Goal: Navigation & Orientation: Find specific page/section

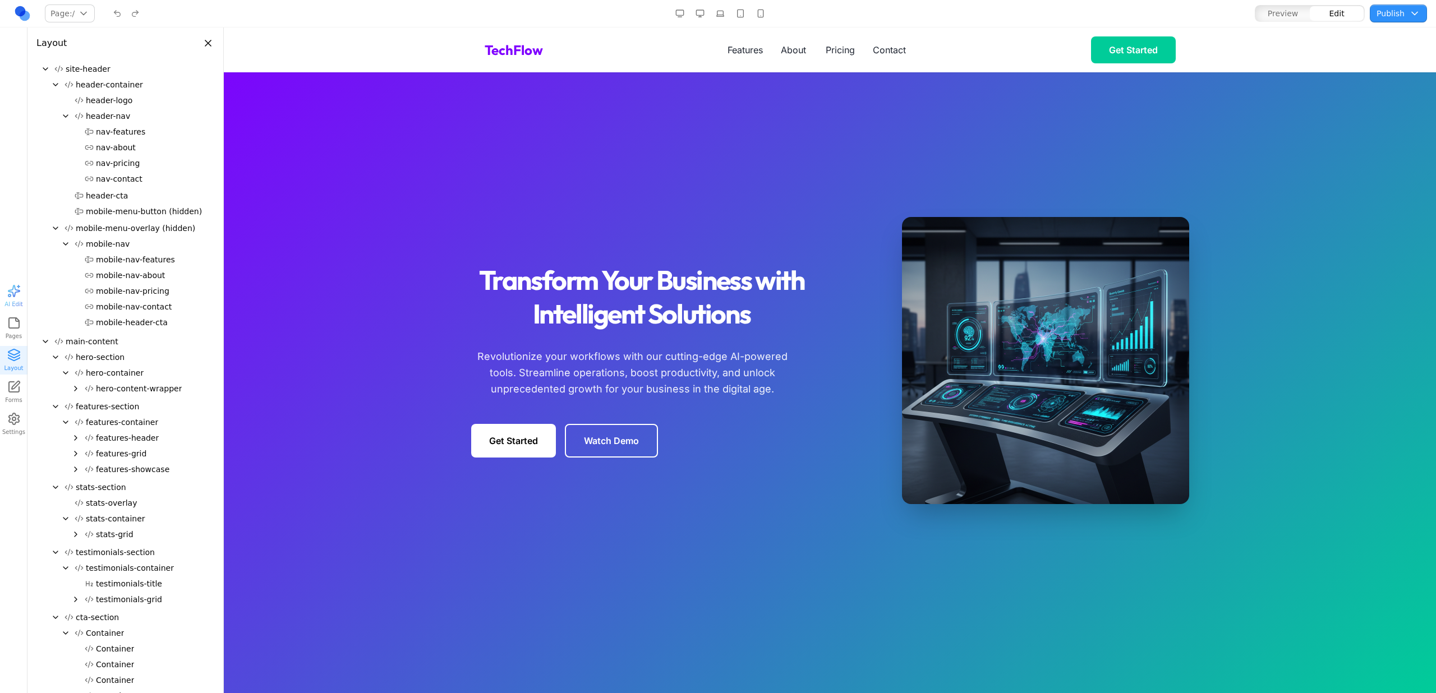
scroll to position [2, 0]
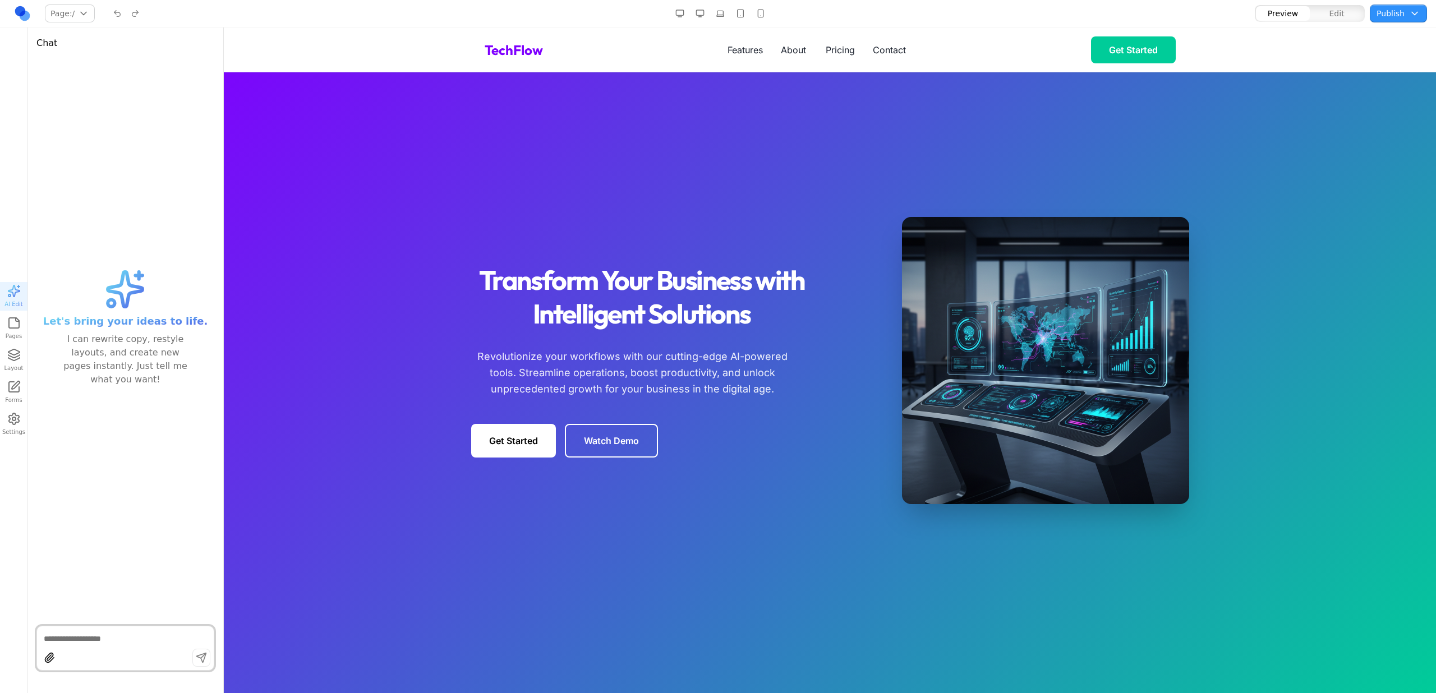
click at [622, 262] on div "Transform Your Business with Intelligent Solutions Revolutionize your workflows…" at bounding box center [830, 360] width 718 height 287
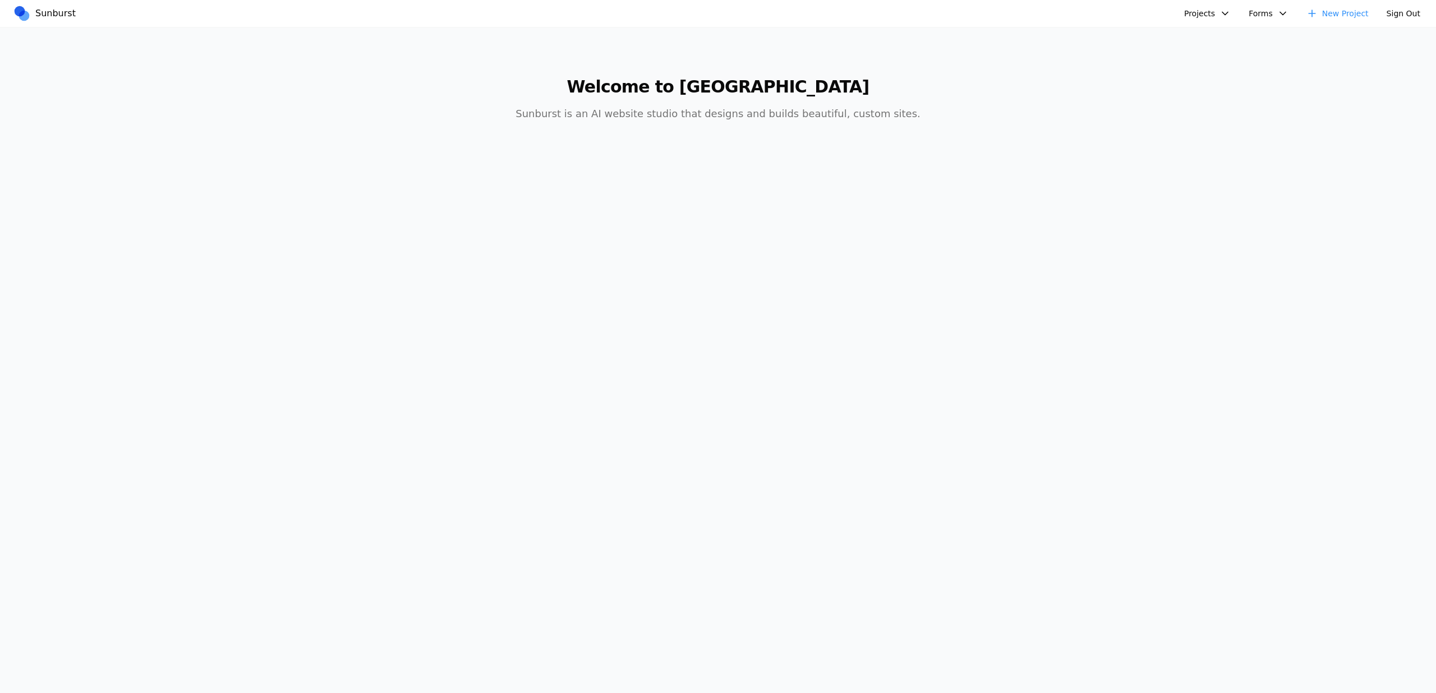
click at [1200, 21] on button "Projects" at bounding box center [1207, 13] width 60 height 18
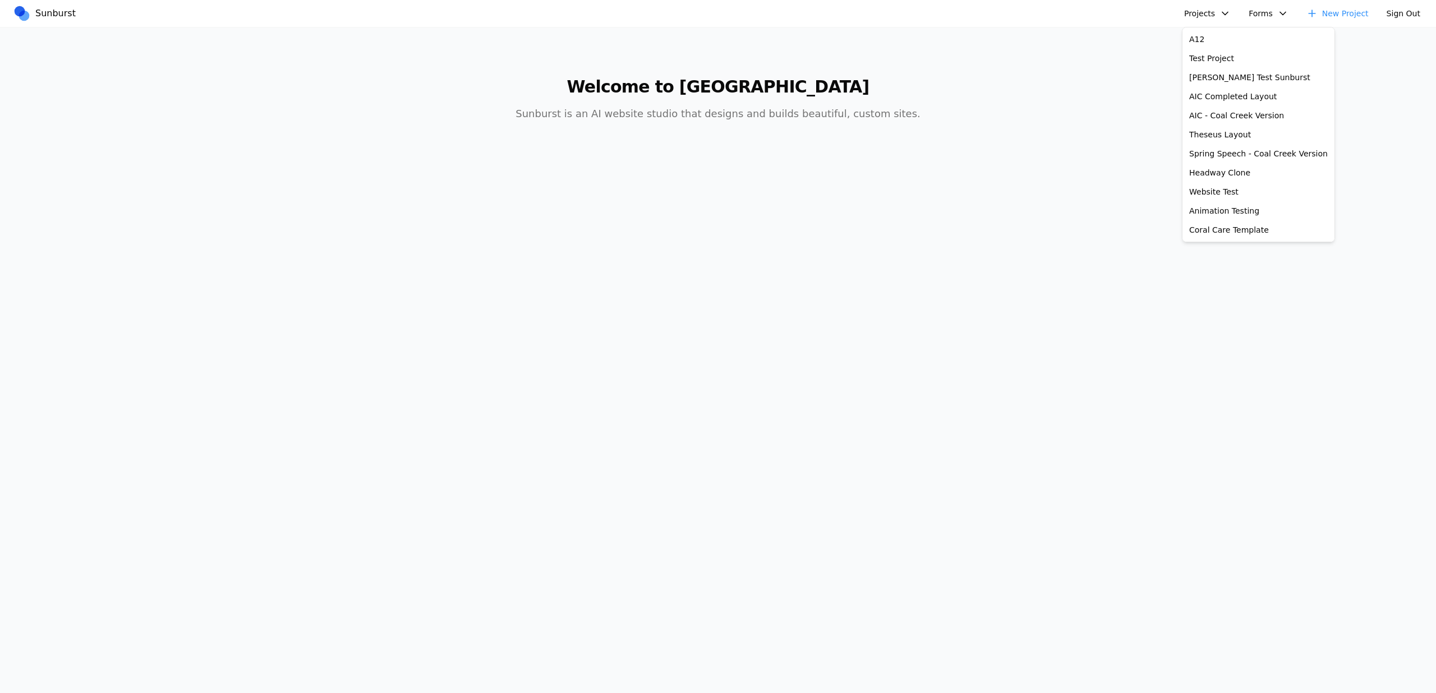
click at [1205, 8] on button "Projects" at bounding box center [1207, 13] width 60 height 18
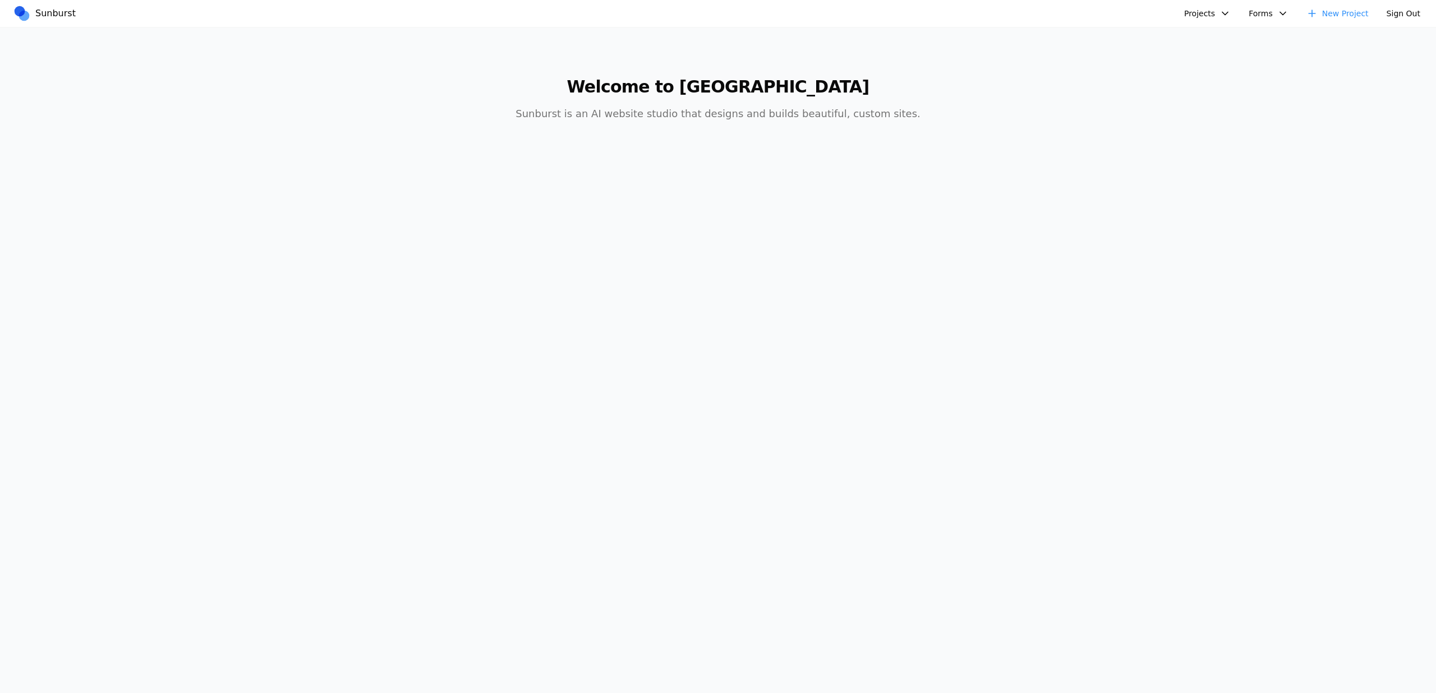
click at [1205, 8] on button "Projects" at bounding box center [1207, 13] width 60 height 18
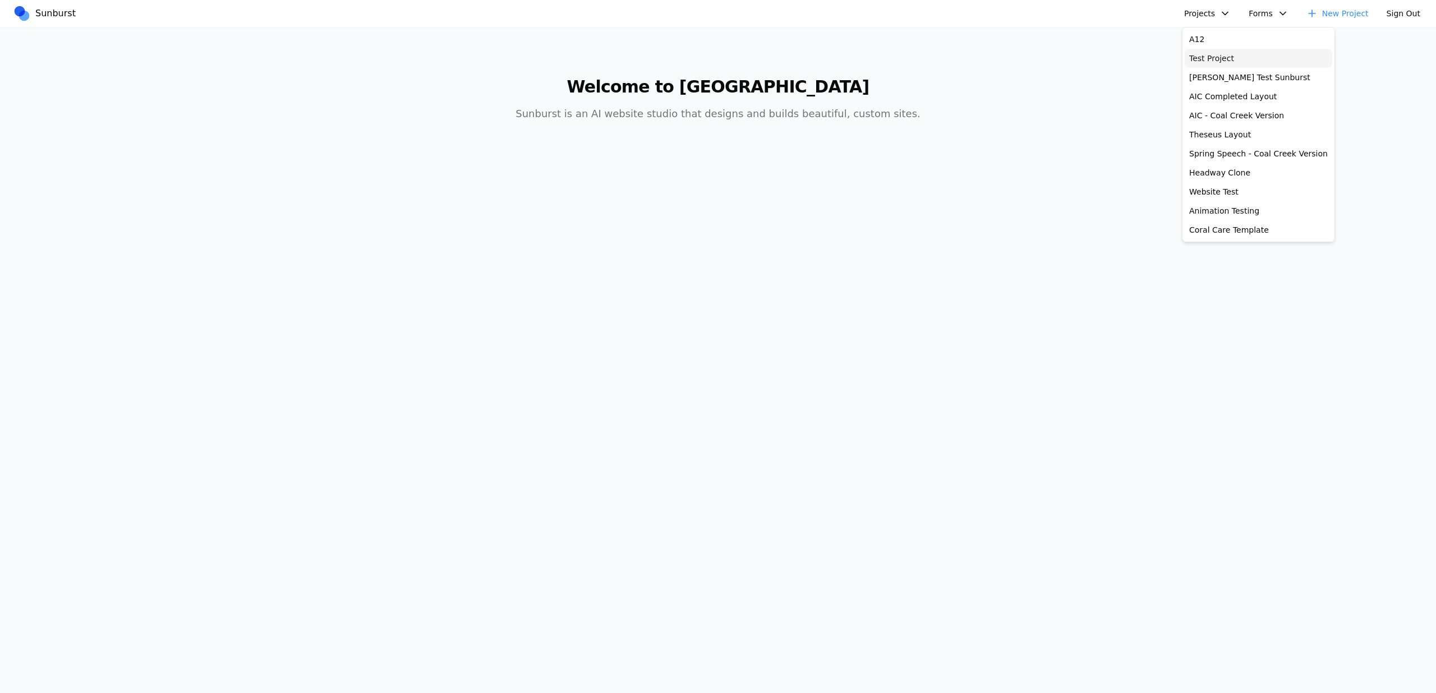
click at [1206, 64] on link "Test Project" at bounding box center [1257, 58] width 147 height 19
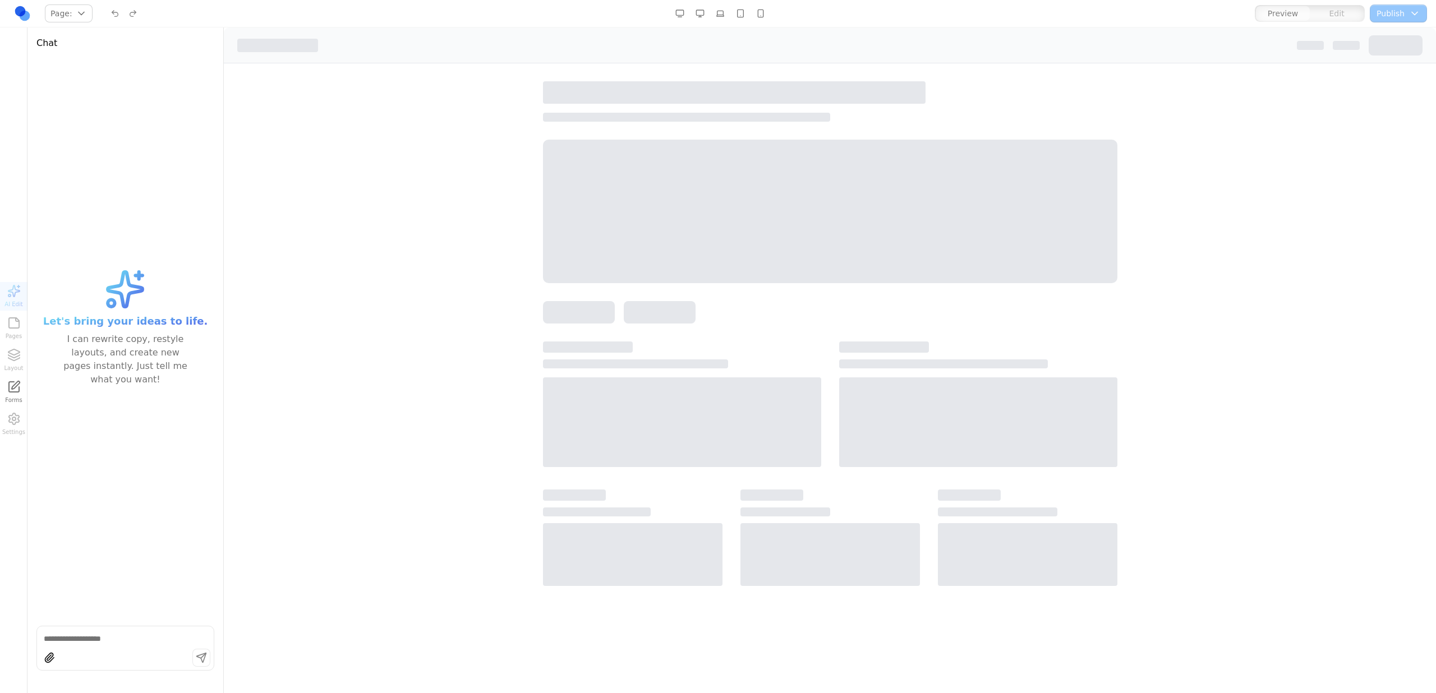
click at [795, 190] on div at bounding box center [830, 212] width 574 height 144
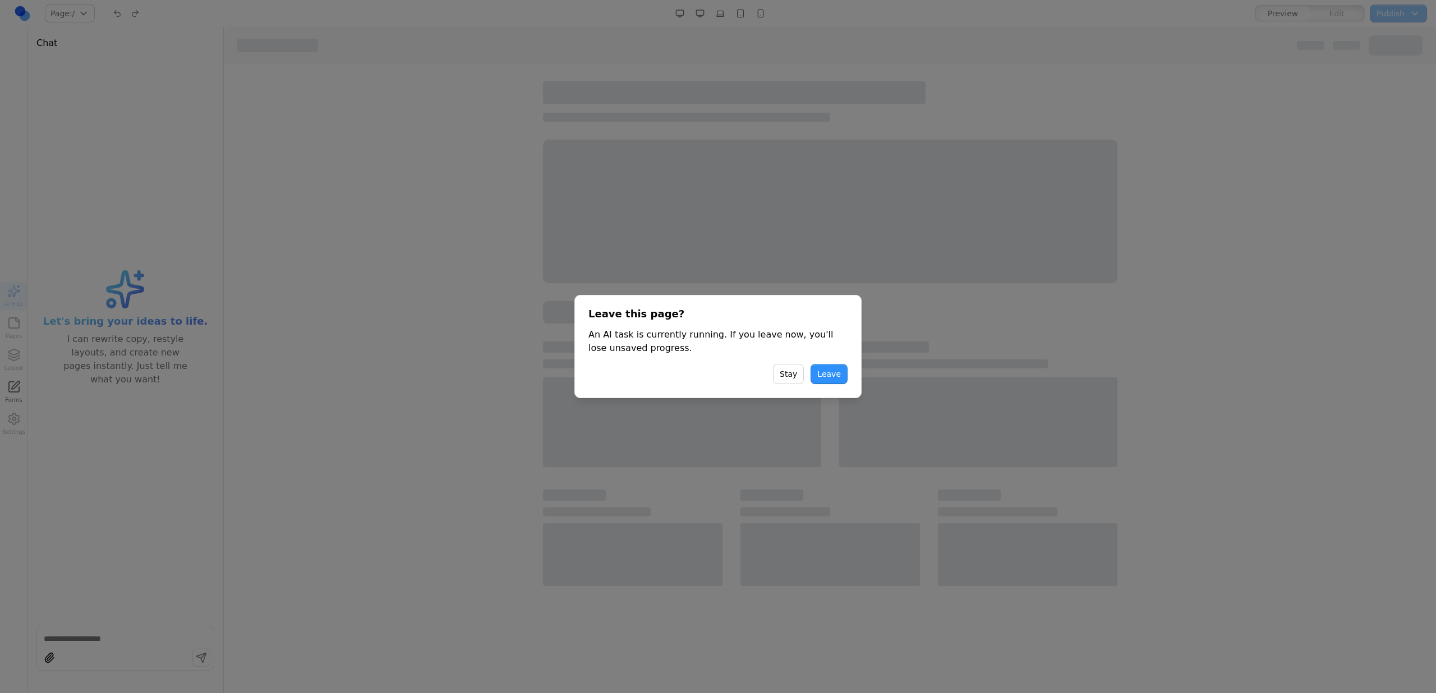
click at [792, 381] on button "Stay" at bounding box center [788, 374] width 31 height 20
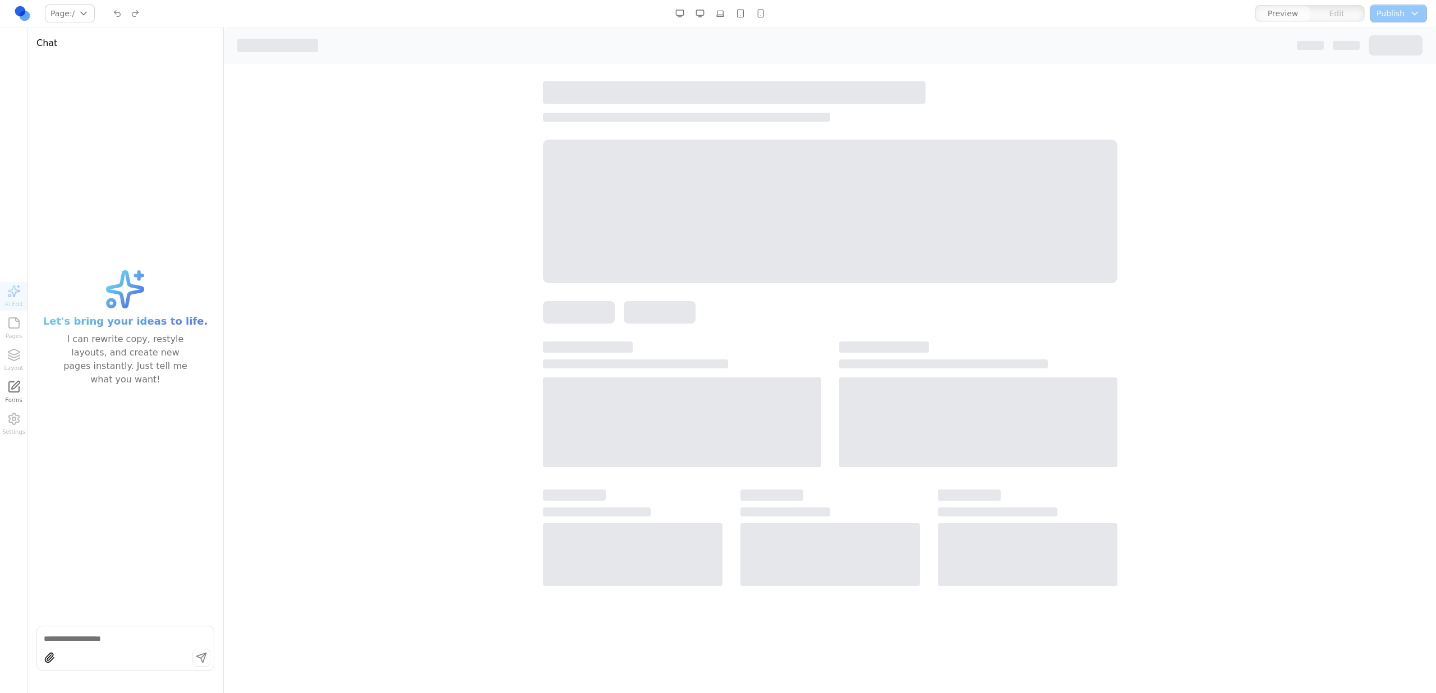
click at [11, 416] on div "AI Edit Pages Layout Forms Settings" at bounding box center [13, 360] width 27 height 156
click at [751, 324] on div at bounding box center [830, 202] width 1212 height 278
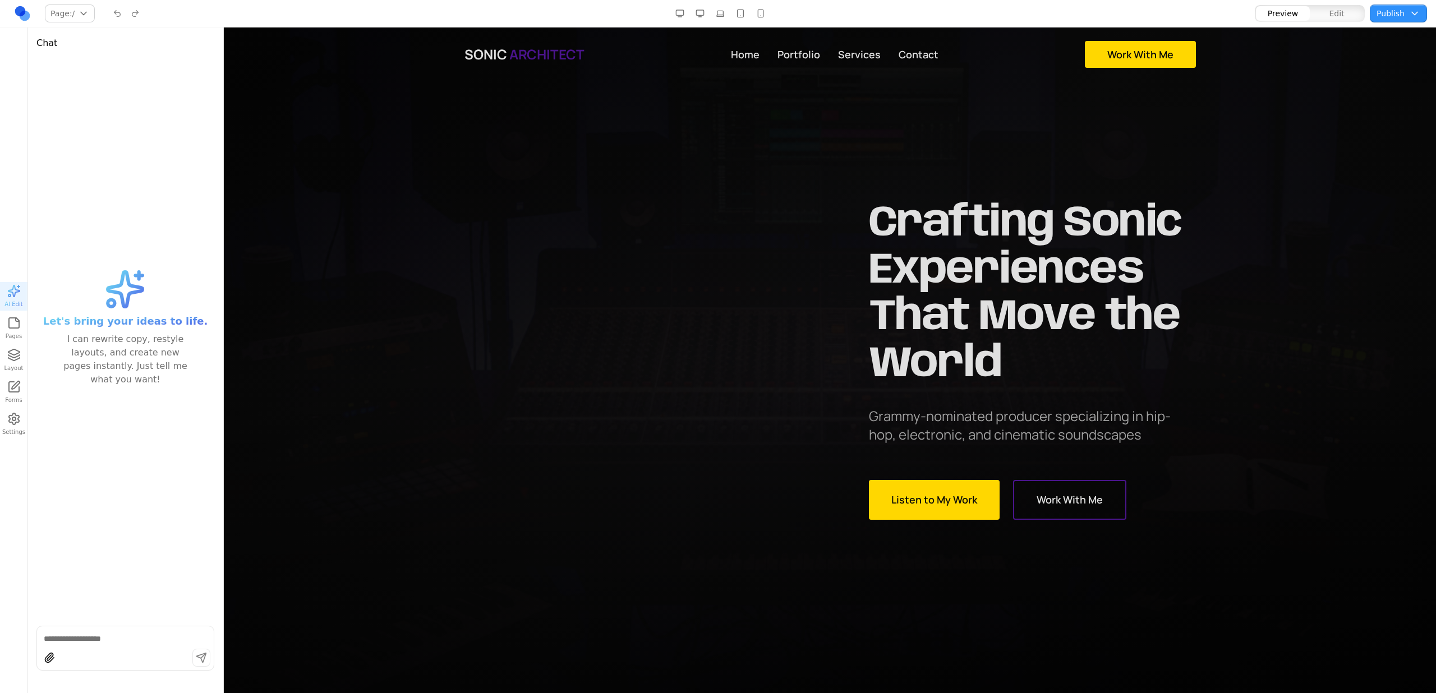
click at [617, 243] on div "Crafting Sonic Experiences That Move the World Grammy-nominated producer specia…" at bounding box center [830, 360] width 718 height 319
